Goal: Task Accomplishment & Management: Complete application form

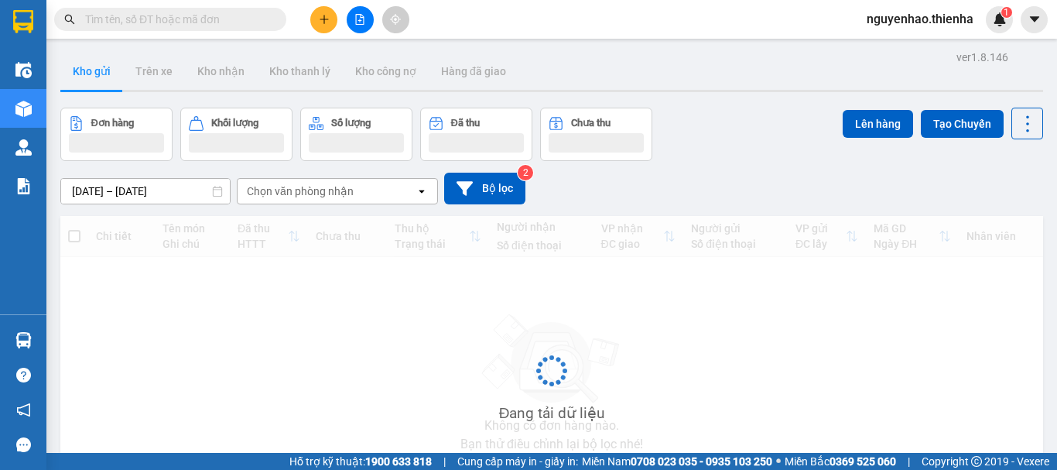
click at [325, 24] on icon "plus" at bounding box center [324, 19] width 11 height 11
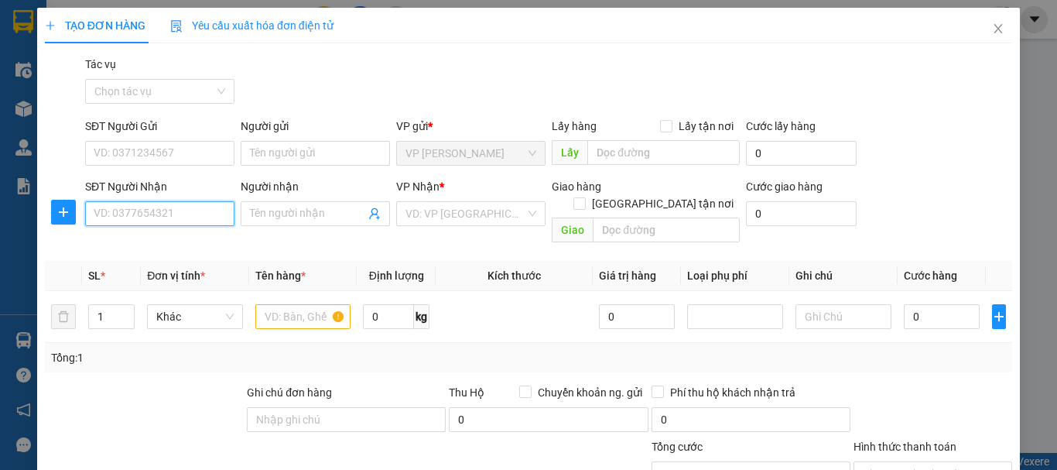
click at [155, 210] on input "SĐT Người Nhận" at bounding box center [159, 213] width 149 height 25
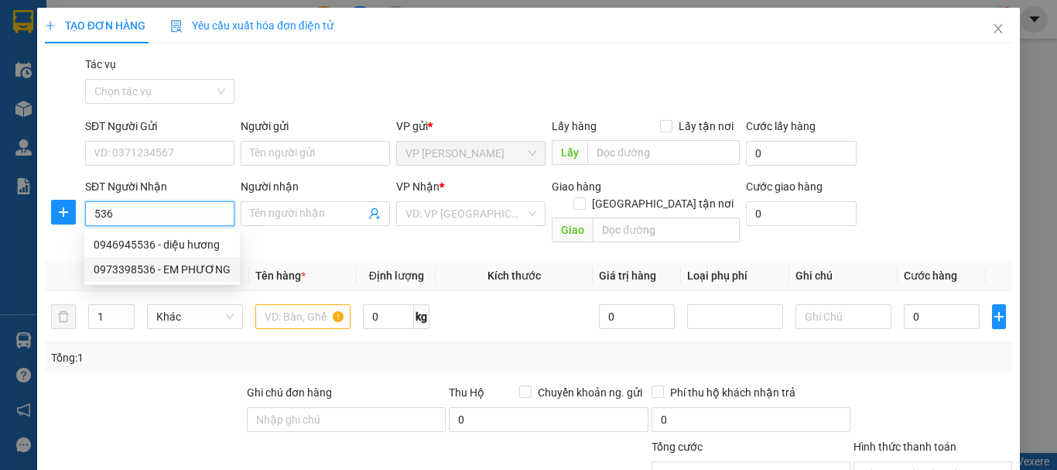
click at [110, 265] on div "0973398536 - EM PHƯƠNG" at bounding box center [162, 269] width 137 height 17
type input "0973398536"
type input "EM PHƯƠNG"
checkbox input "true"
type input "501 [PERSON_NAME]"
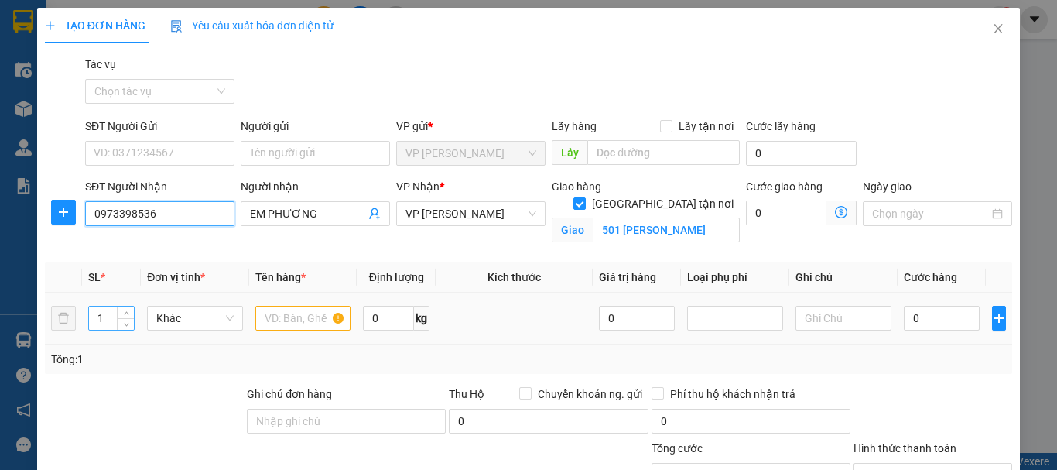
type input "0973398536"
click at [102, 319] on input "1" at bounding box center [111, 317] width 45 height 23
type input "43"
click at [290, 314] on input "text" at bounding box center [303, 318] width 96 height 25
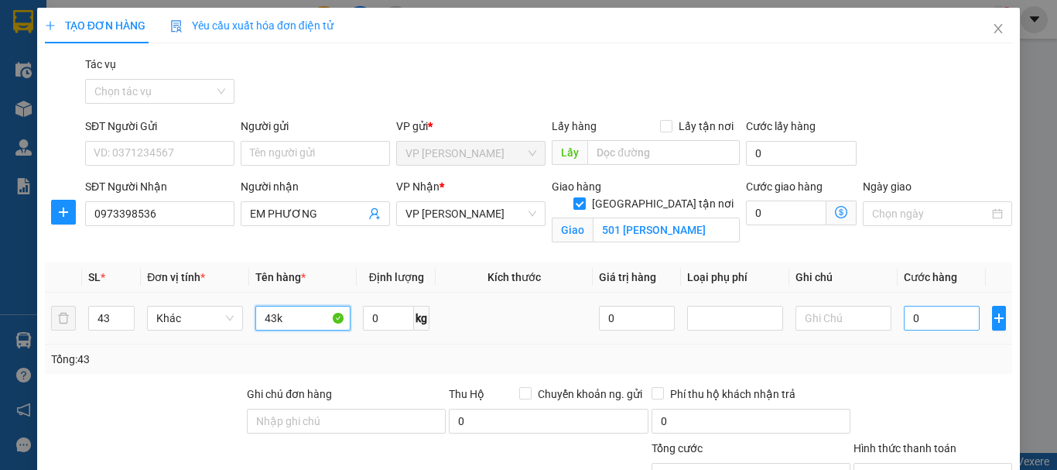
type input "43k"
click at [903, 313] on input "0" at bounding box center [941, 318] width 76 height 25
type input "6"
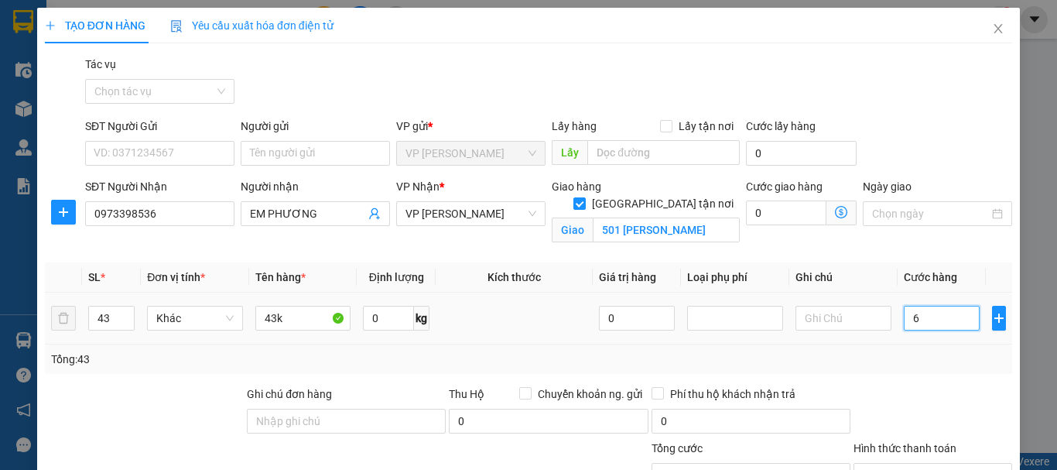
type input "65"
type input "650"
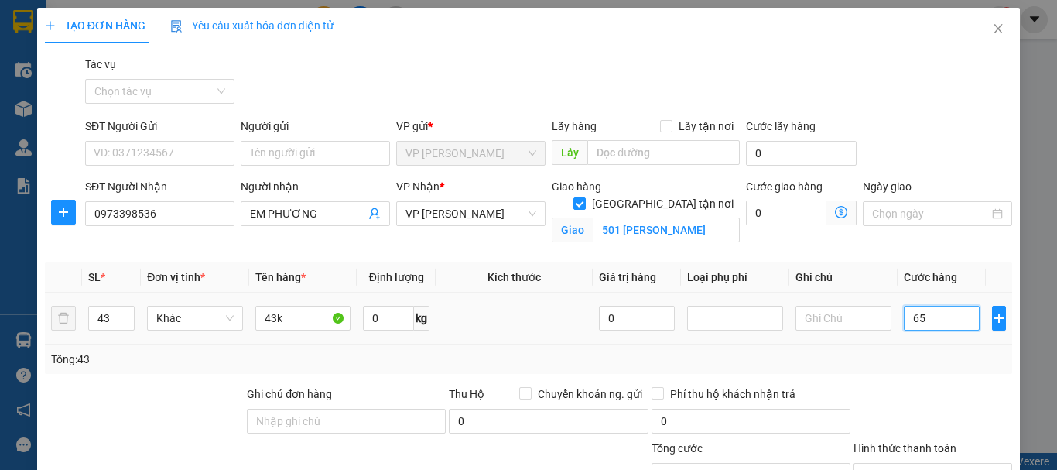
type input "650"
type input "6.500"
type input "65.000"
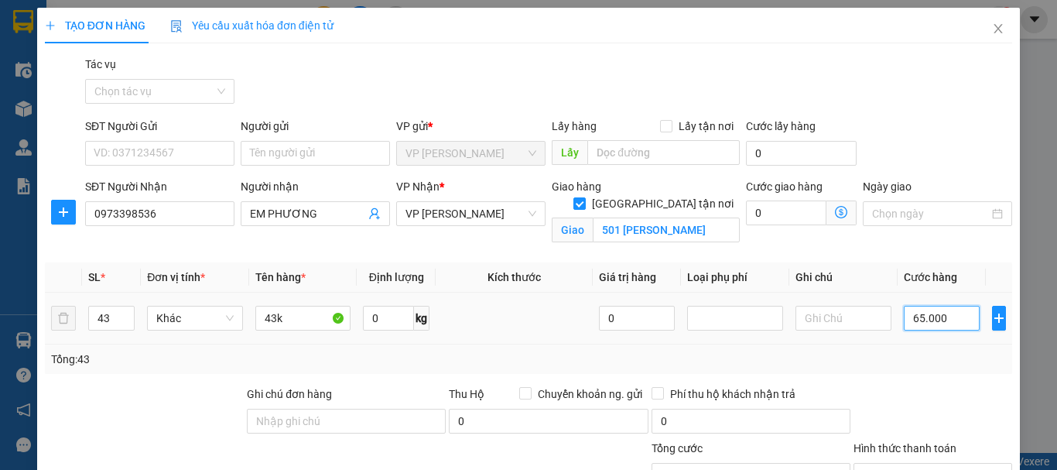
type input "65.000"
type input "650.000"
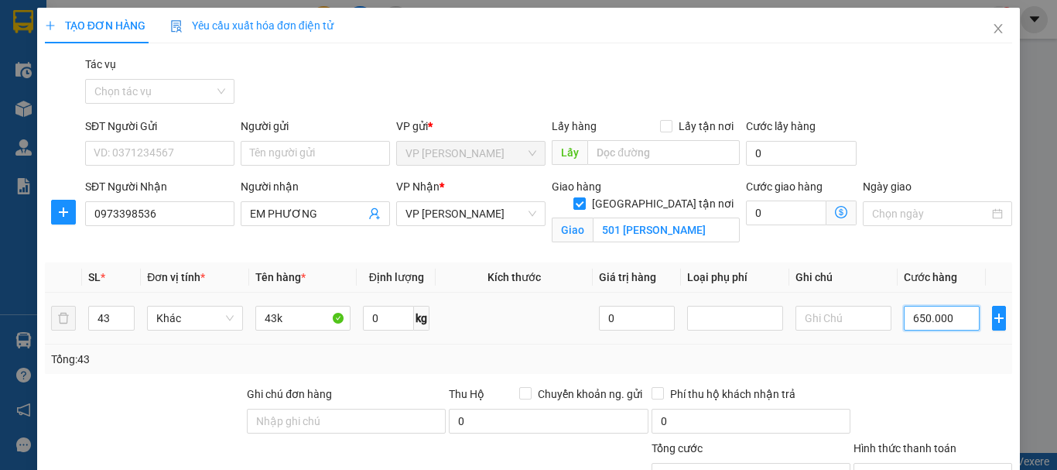
scroll to position [169, 0]
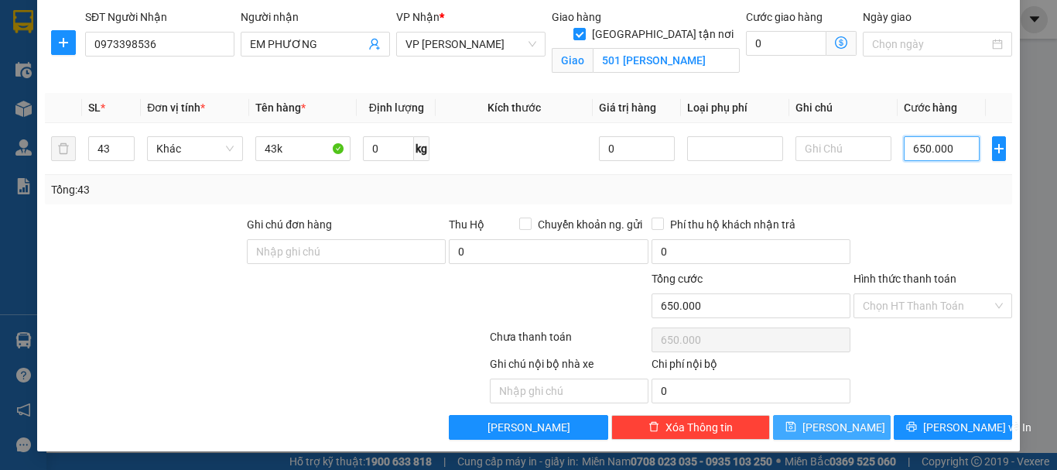
type input "650.000"
click at [832, 421] on span "[PERSON_NAME]" at bounding box center [843, 426] width 83 height 17
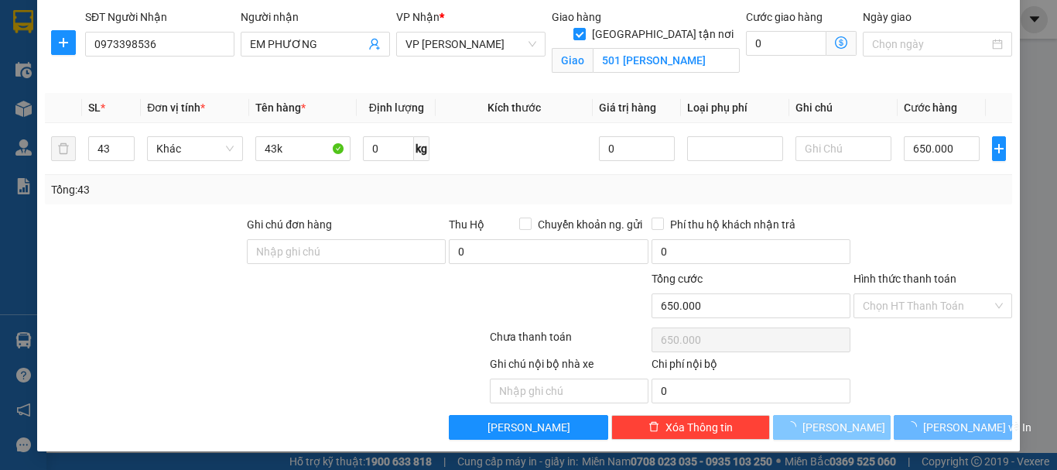
checkbox input "false"
type input "1"
type input "0"
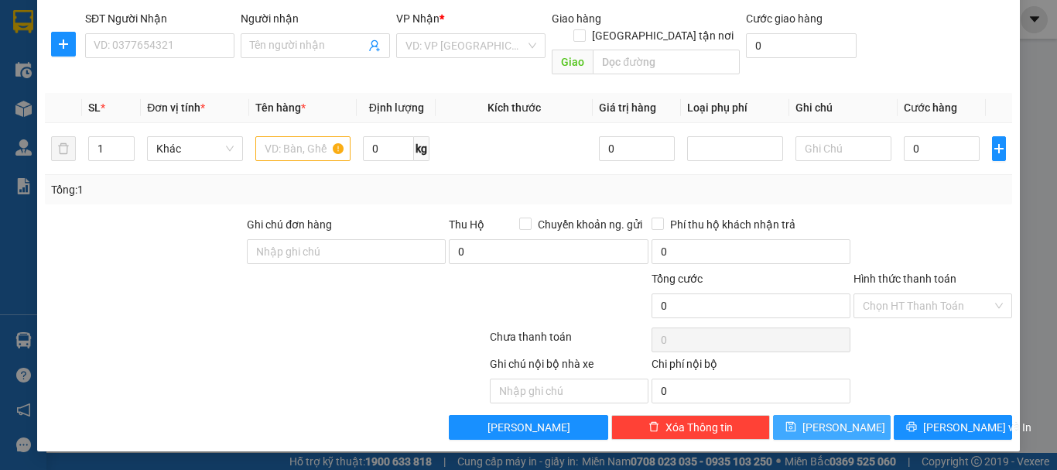
scroll to position [151, 0]
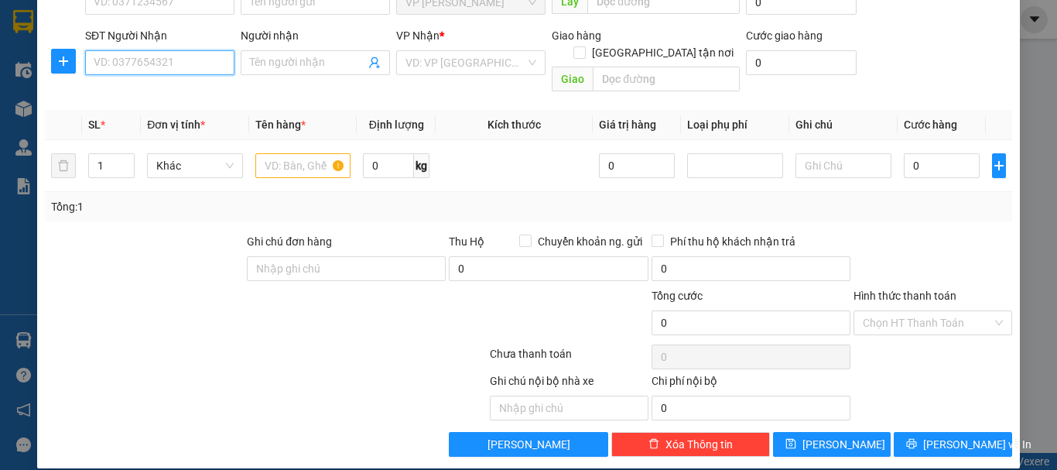
click at [203, 61] on input "SĐT Người Nhận" at bounding box center [159, 62] width 149 height 25
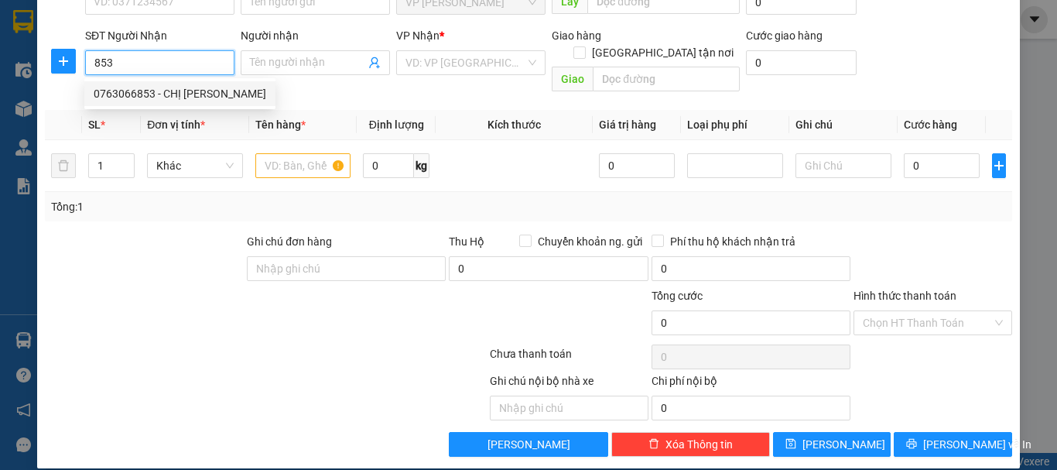
click at [211, 93] on div "0763066853 - CHỊ [PERSON_NAME]" at bounding box center [180, 93] width 172 height 17
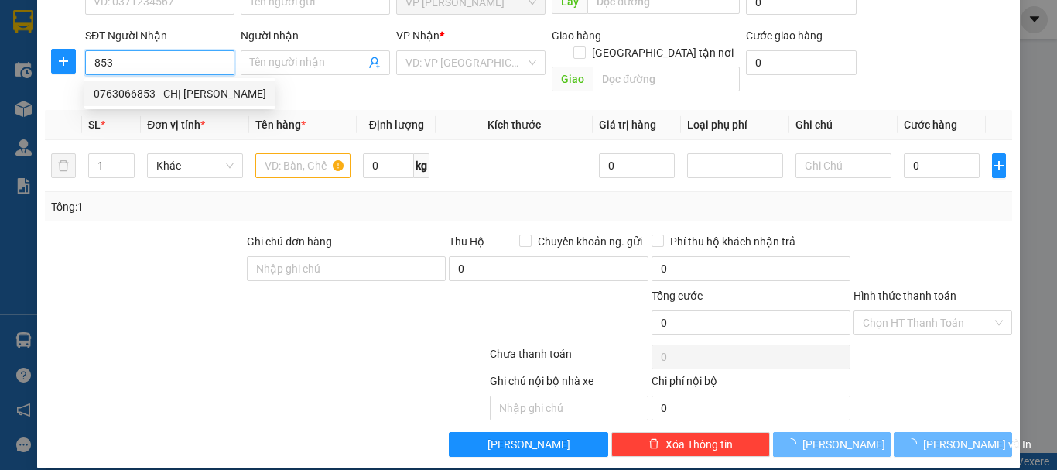
type input "0763066853"
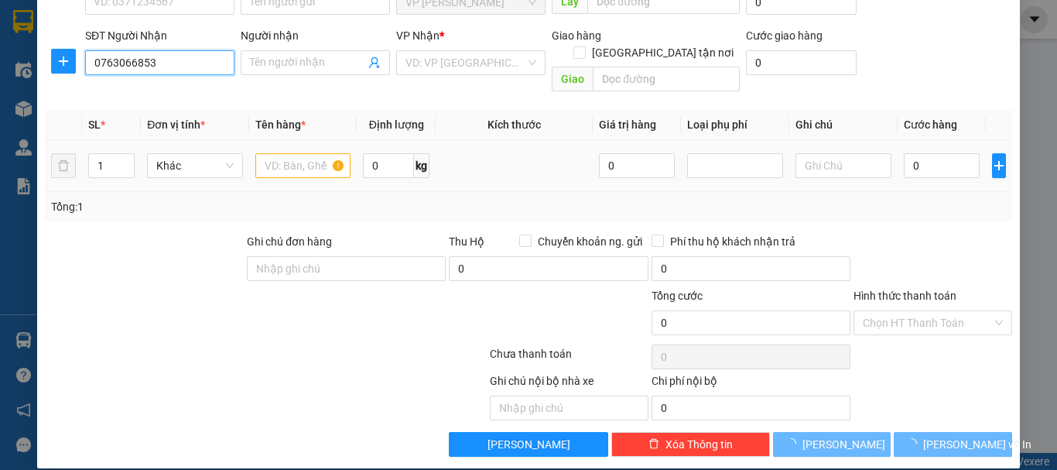
type input "CHỊ [PERSON_NAME]"
checkbox input "true"
type input "sn 19 ngõ 200 đường [PERSON_NAME]"
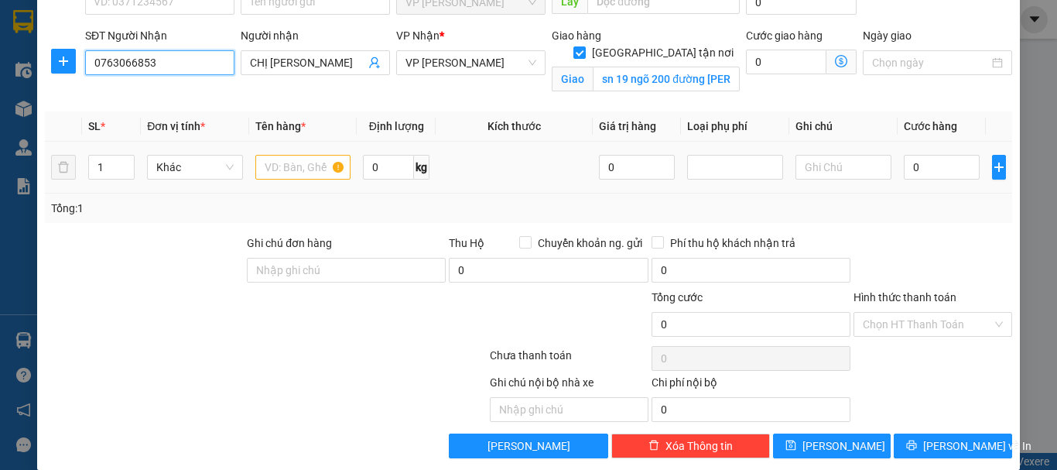
type input "0763066853"
click at [281, 172] on input "text" at bounding box center [303, 167] width 96 height 25
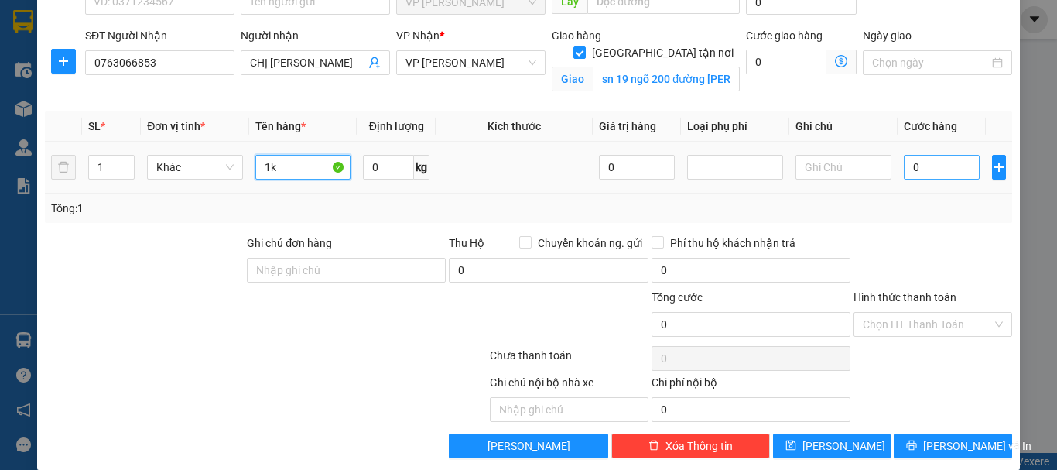
type input "1k"
click at [903, 164] on input "0" at bounding box center [941, 167] width 76 height 25
type input "50"
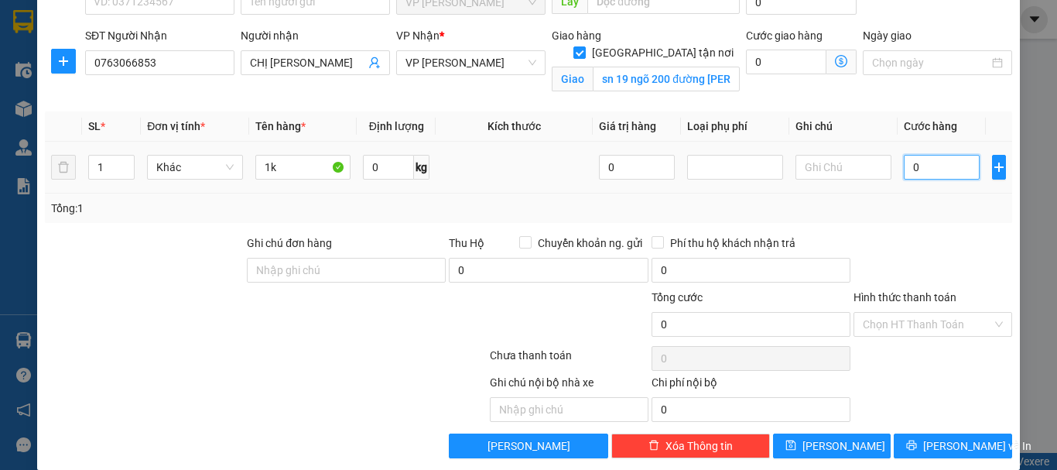
type input "50"
type input "500"
type input "5.000"
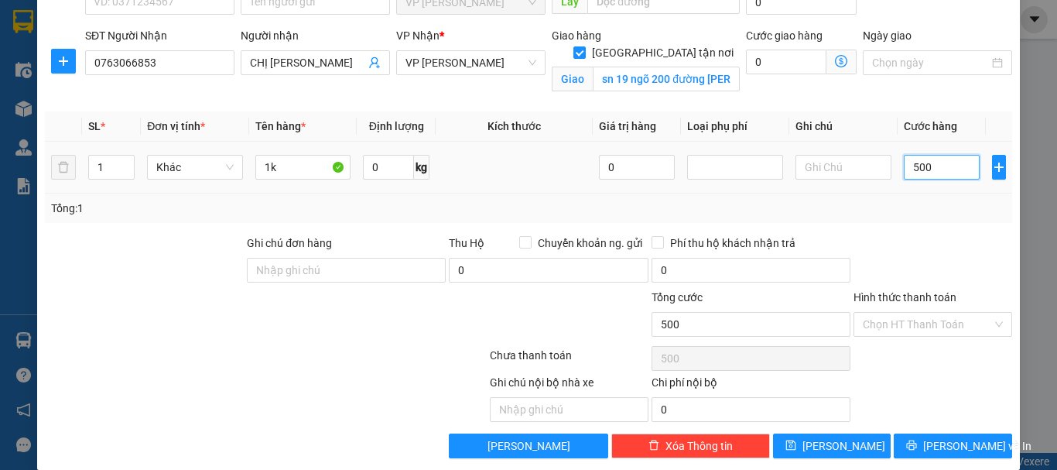
type input "5.000"
type input "50.000"
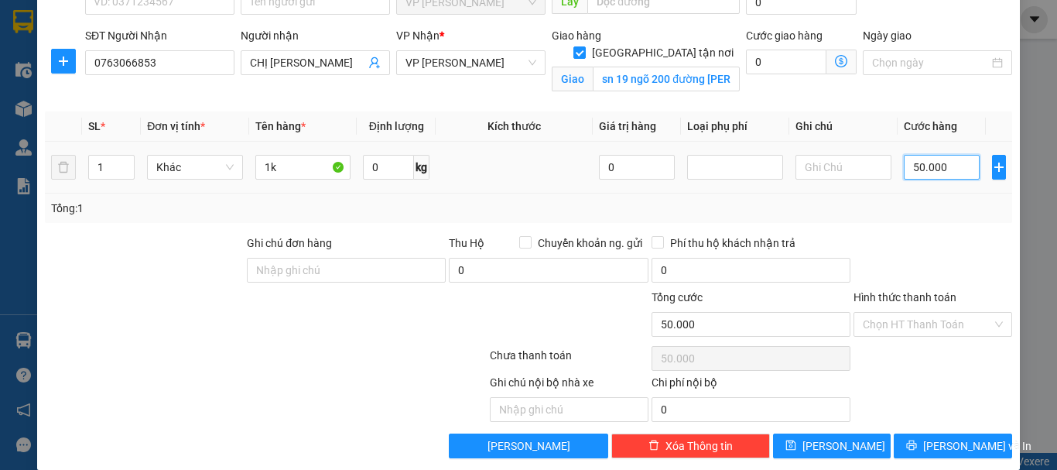
type input "500.000"
type input "50.000"
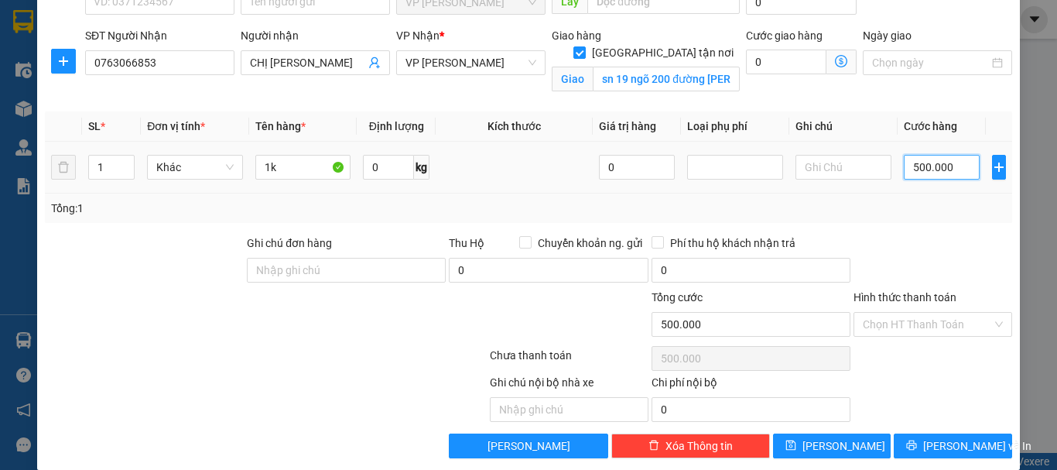
type input "50.000"
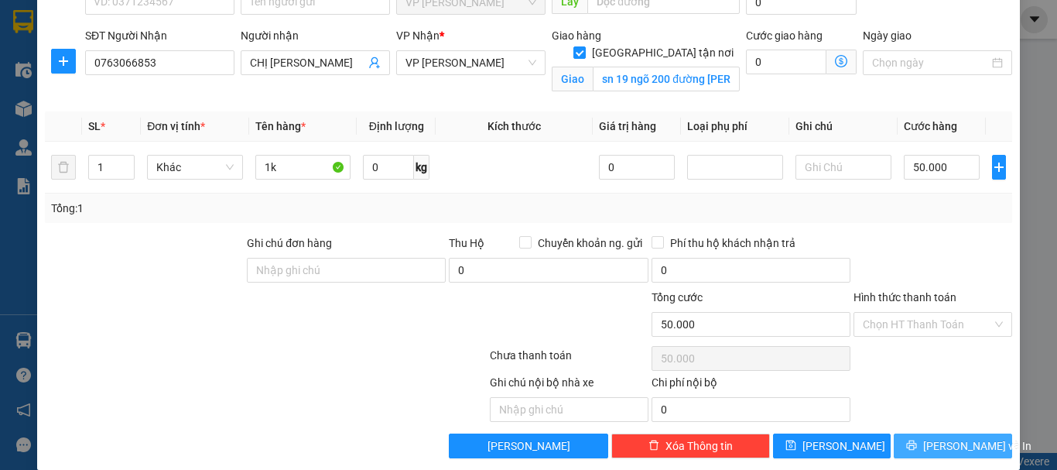
click at [914, 449] on icon "printer" at bounding box center [911, 444] width 11 height 11
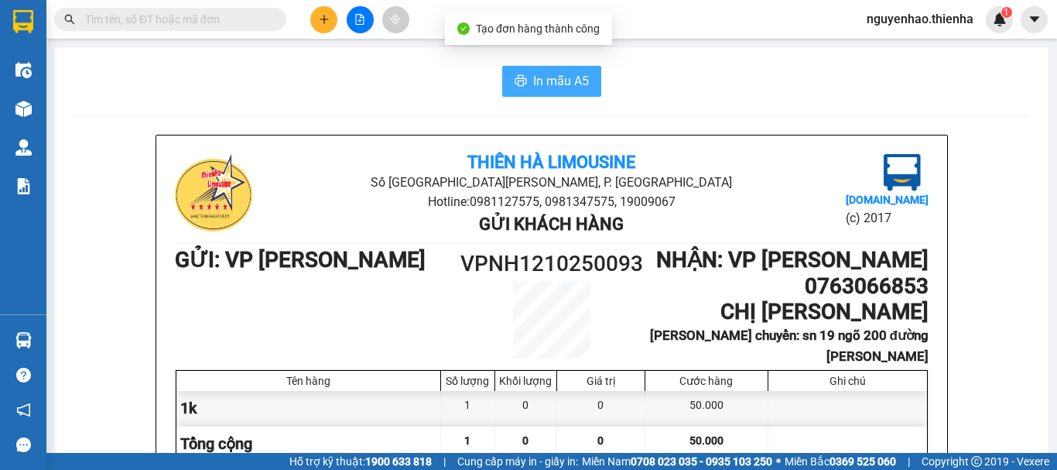
click at [544, 84] on span "In mẫu A5" at bounding box center [561, 80] width 56 height 19
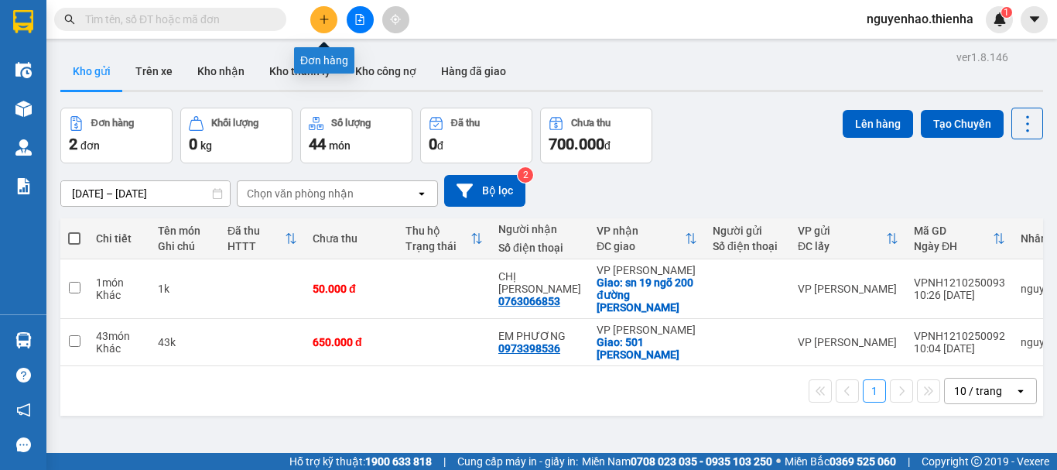
click at [324, 26] on button at bounding box center [323, 19] width 27 height 27
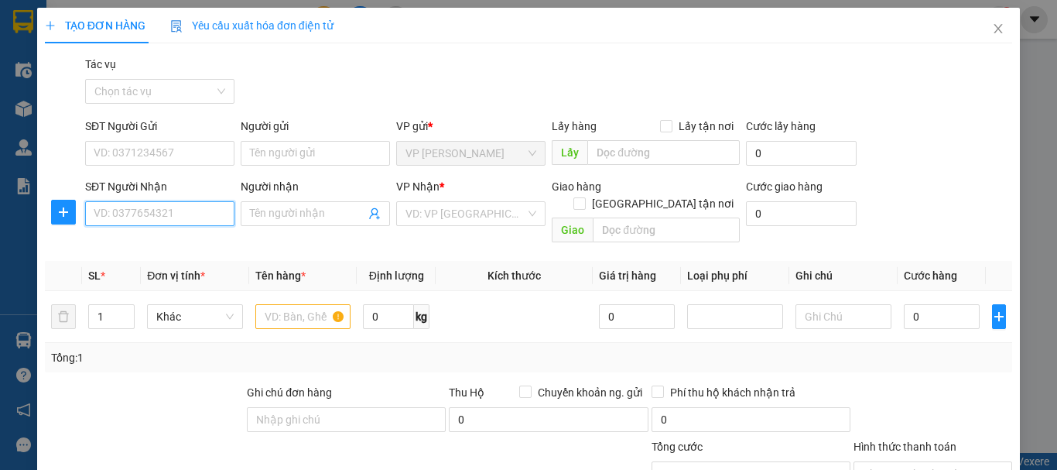
click at [182, 218] on input "SĐT Người Nhận" at bounding box center [159, 213] width 149 height 25
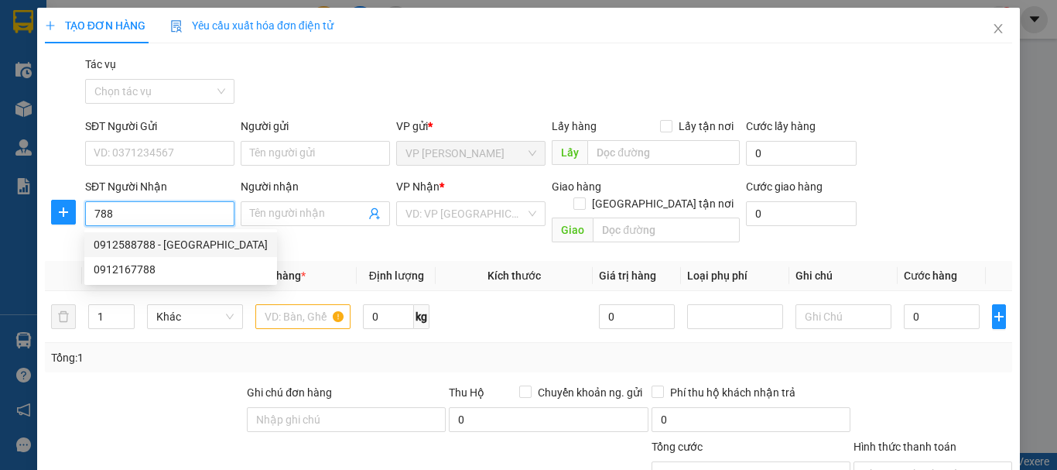
click at [190, 241] on div "0912588788 - [GEOGRAPHIC_DATA]" at bounding box center [181, 244] width 174 height 17
type input "0912588788"
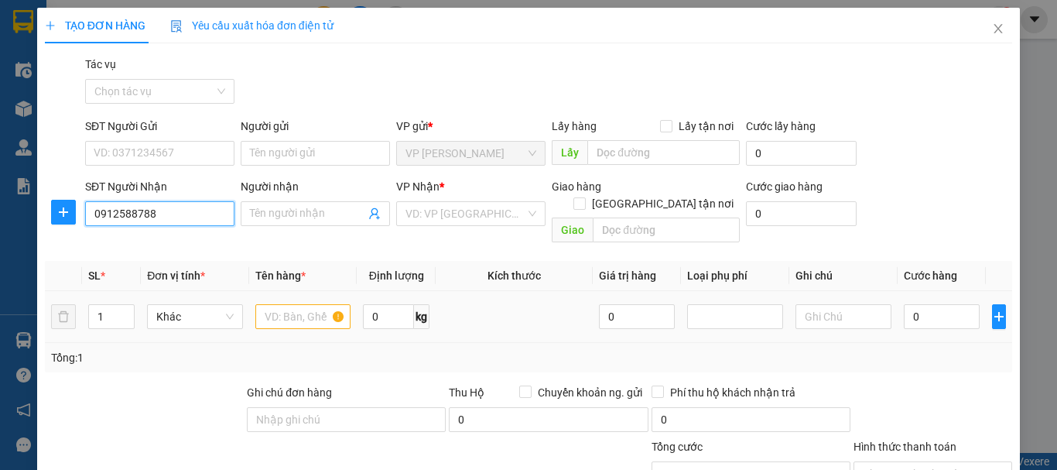
type input "[PERSON_NAME]"
type input "0912588788"
click at [291, 304] on input "text" at bounding box center [303, 316] width 96 height 25
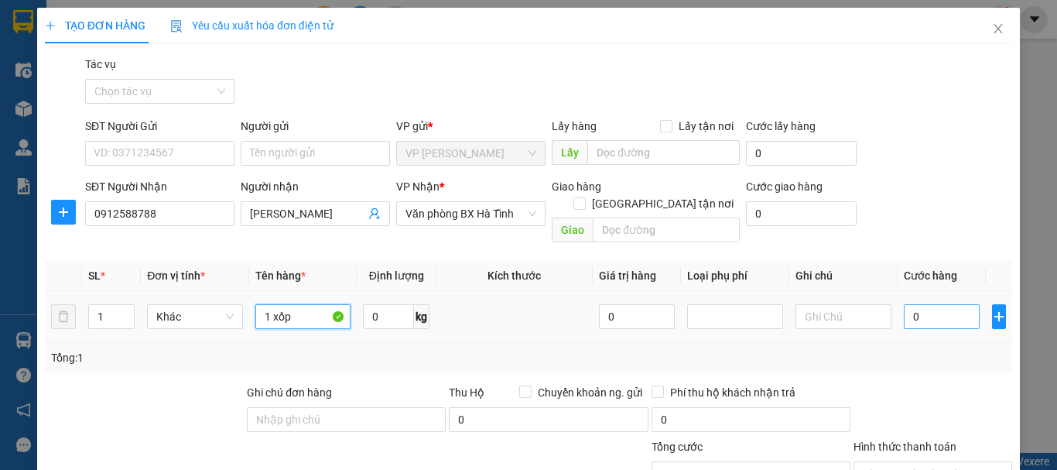
type input "1 xốp"
click at [903, 304] on input "0" at bounding box center [941, 316] width 76 height 25
type input "5"
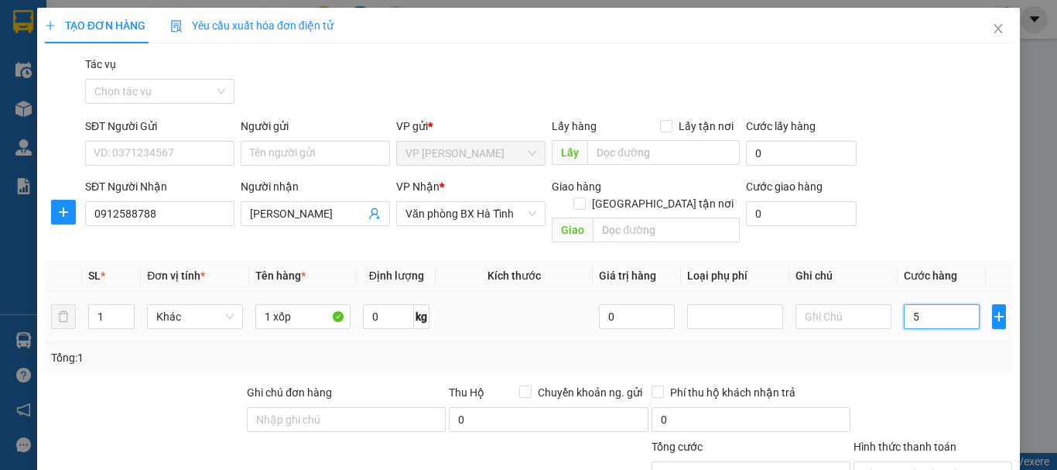
type input "50"
type input "500"
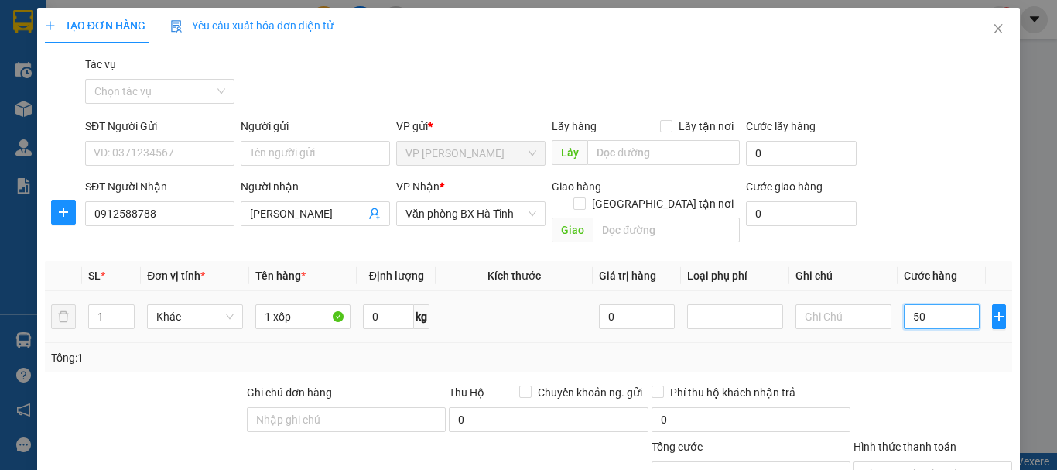
type input "500"
type input "5.000"
type input "50.000"
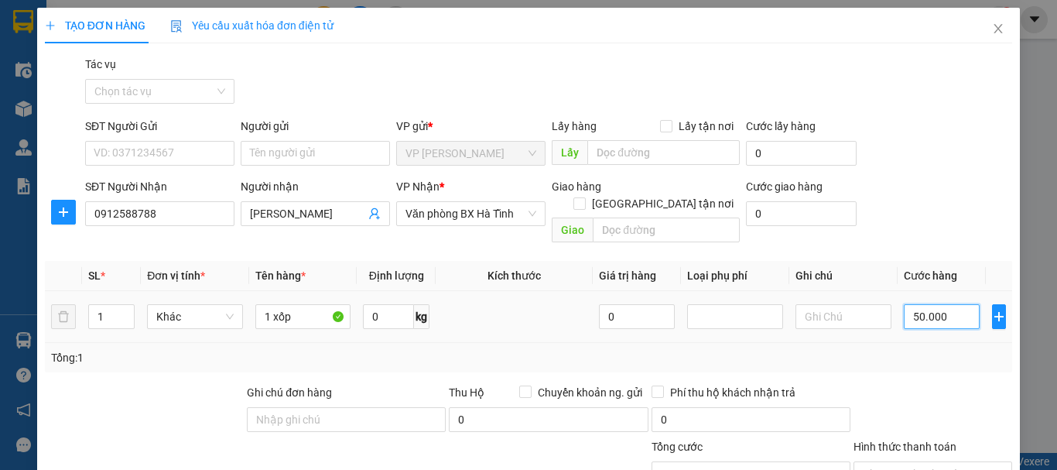
type input "50.000"
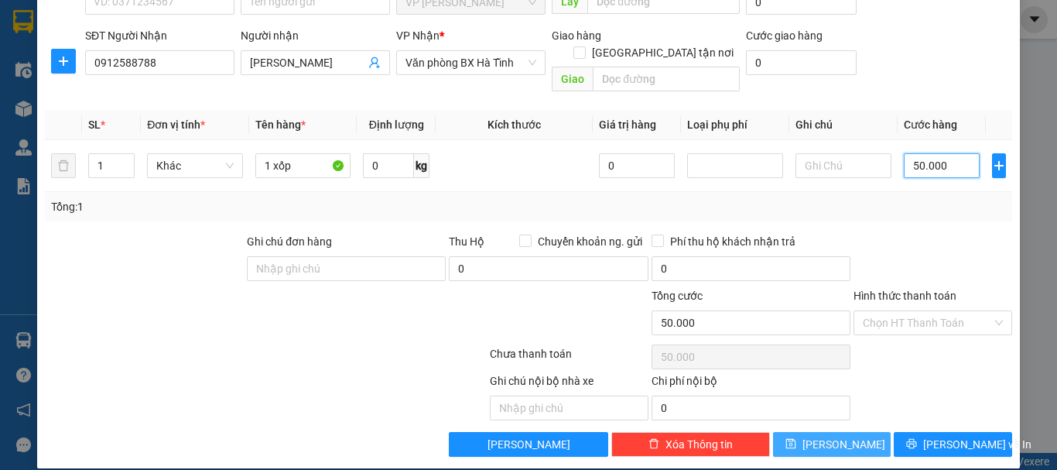
type input "50.000"
click at [853, 432] on button "[PERSON_NAME]" at bounding box center [832, 444] width 118 height 25
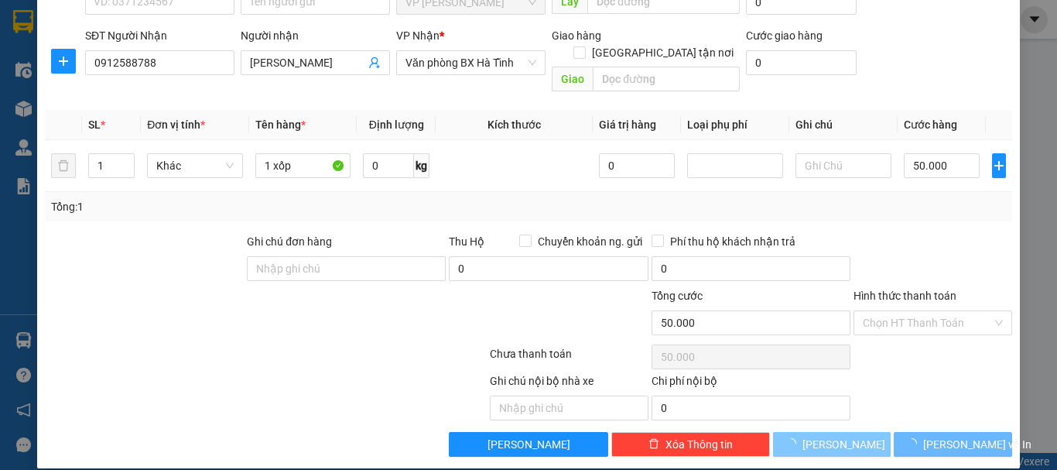
type input "0"
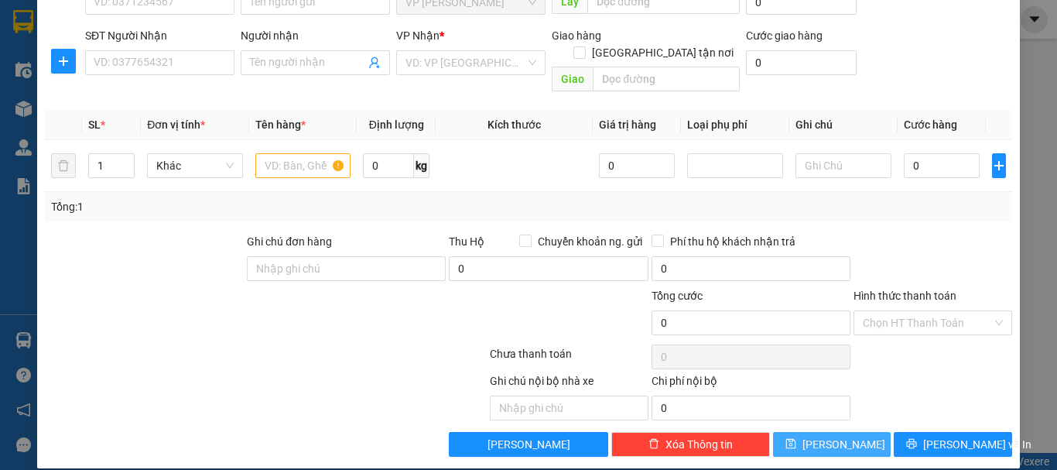
scroll to position [0, 0]
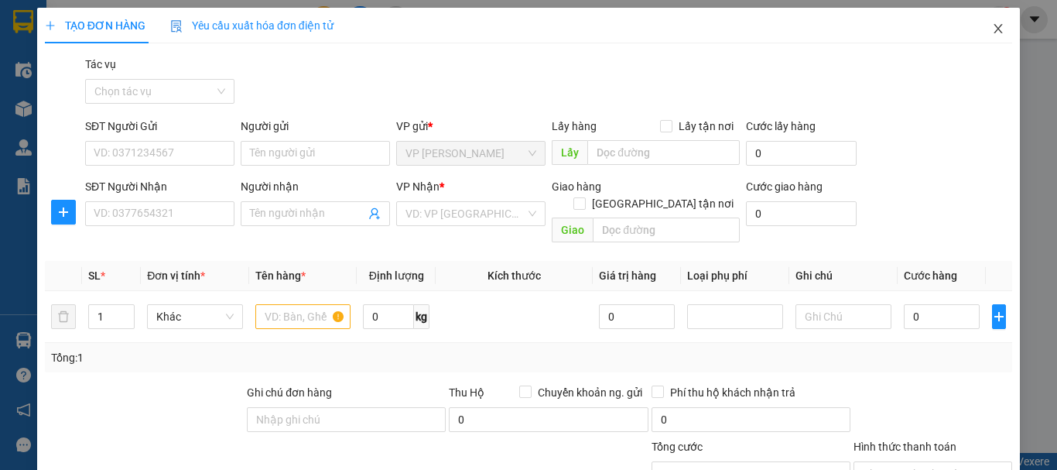
click at [992, 25] on icon "close" at bounding box center [998, 28] width 12 height 12
